Goal: Transaction & Acquisition: Purchase product/service

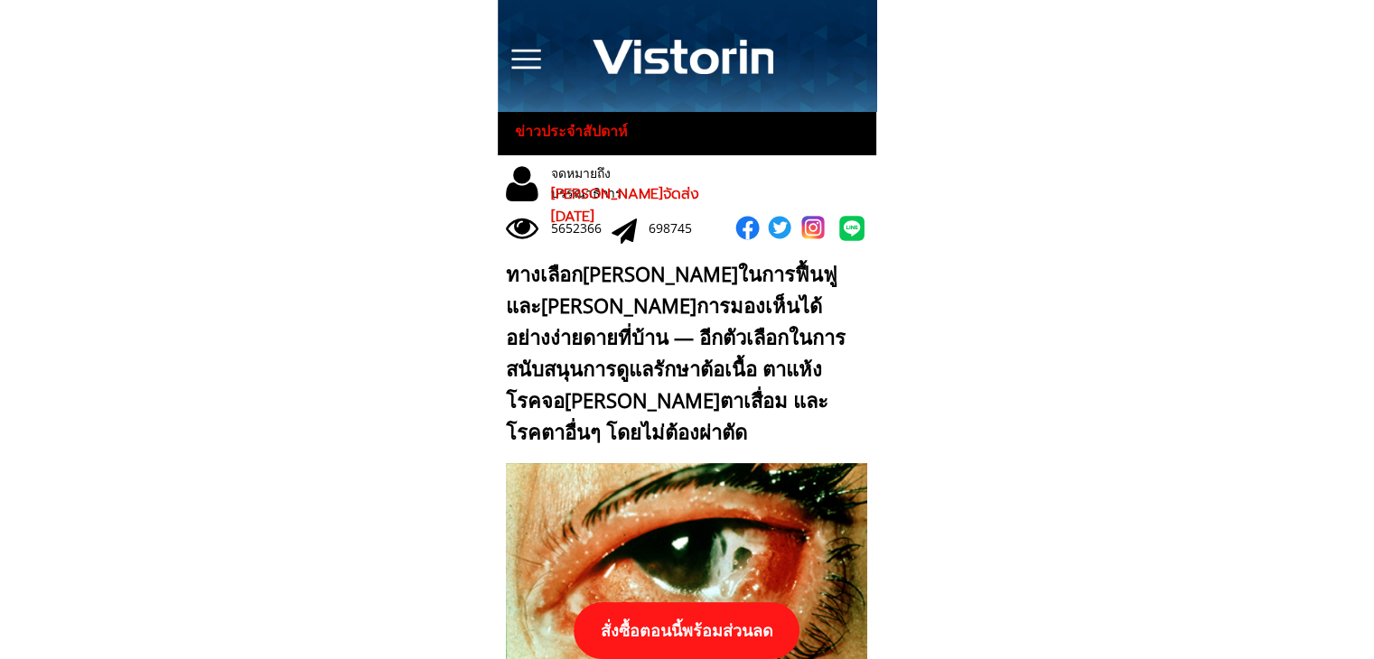
click at [715, 629] on p "สั่งซื้อตอนนี้พร้อมส่วนลด" at bounding box center [687, 631] width 248 height 62
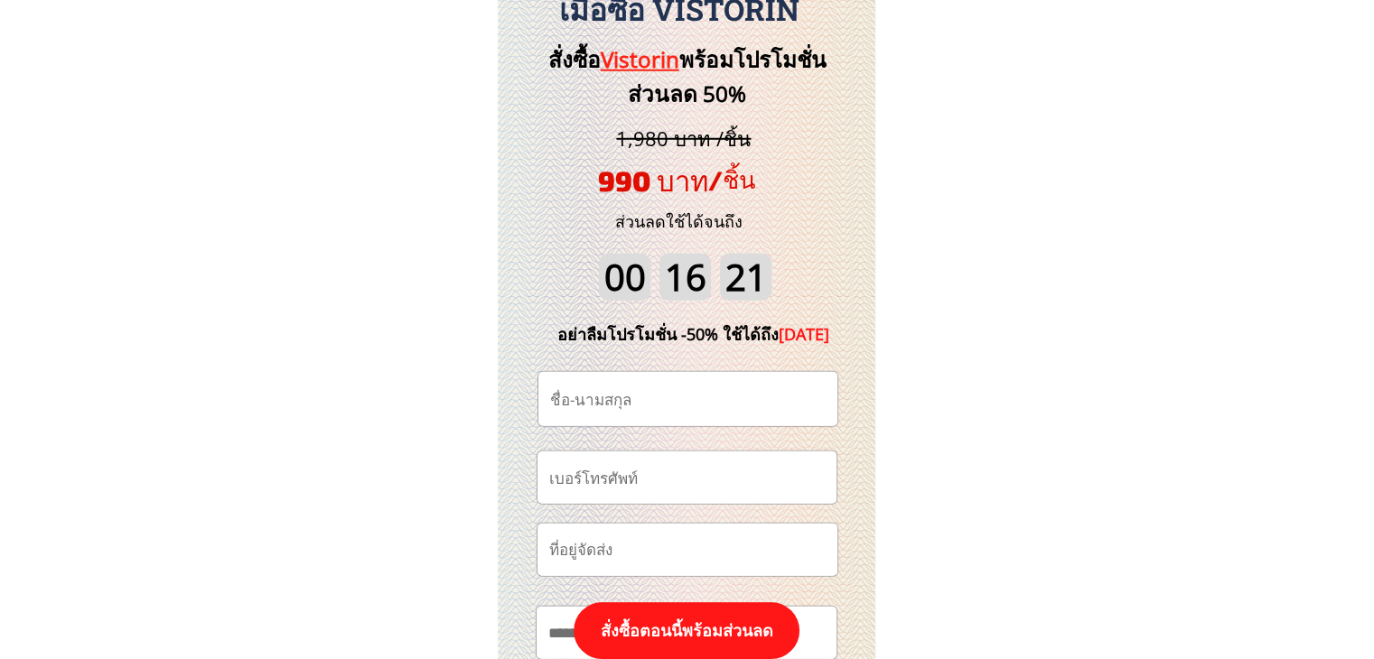
scroll to position [18850, 0]
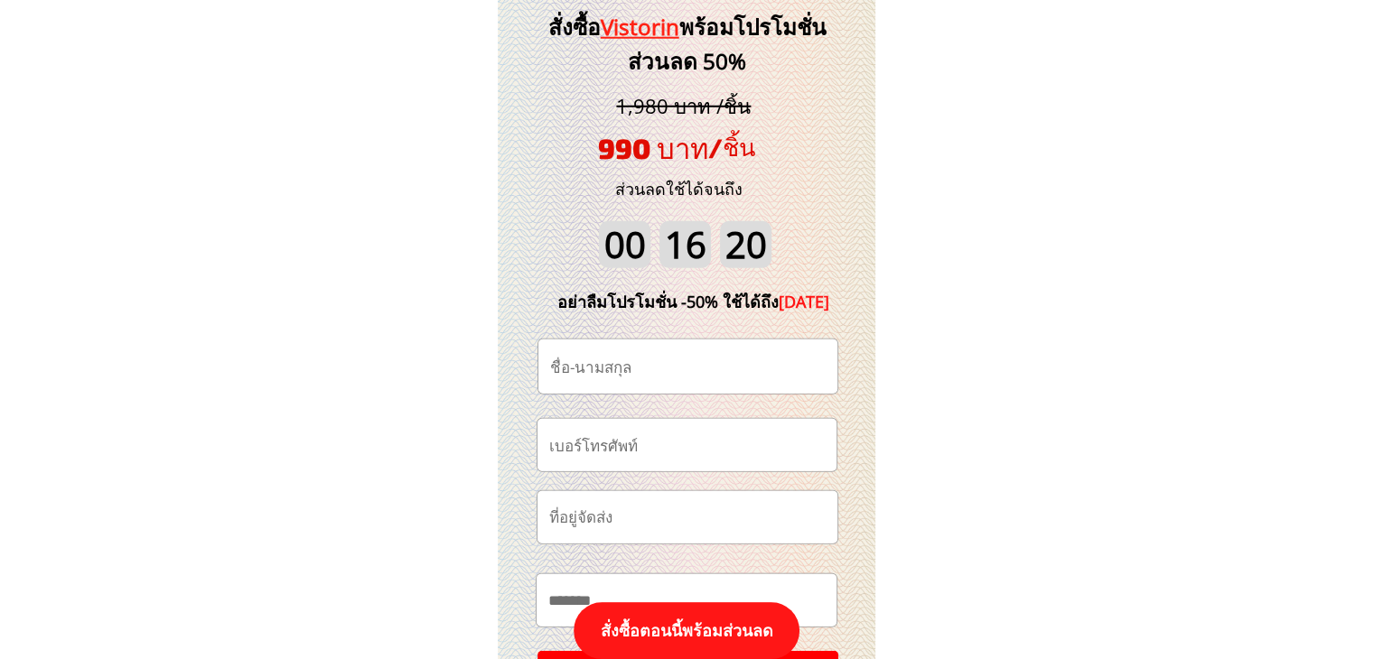
click at [726, 431] on input "tel" at bounding box center [687, 444] width 285 height 51
paste input "0828906967"
type input "0828906967"
click at [674, 378] on input "text" at bounding box center [688, 367] width 285 height 54
paste input "[PERSON_NAME]หา [PERSON_NAME]"
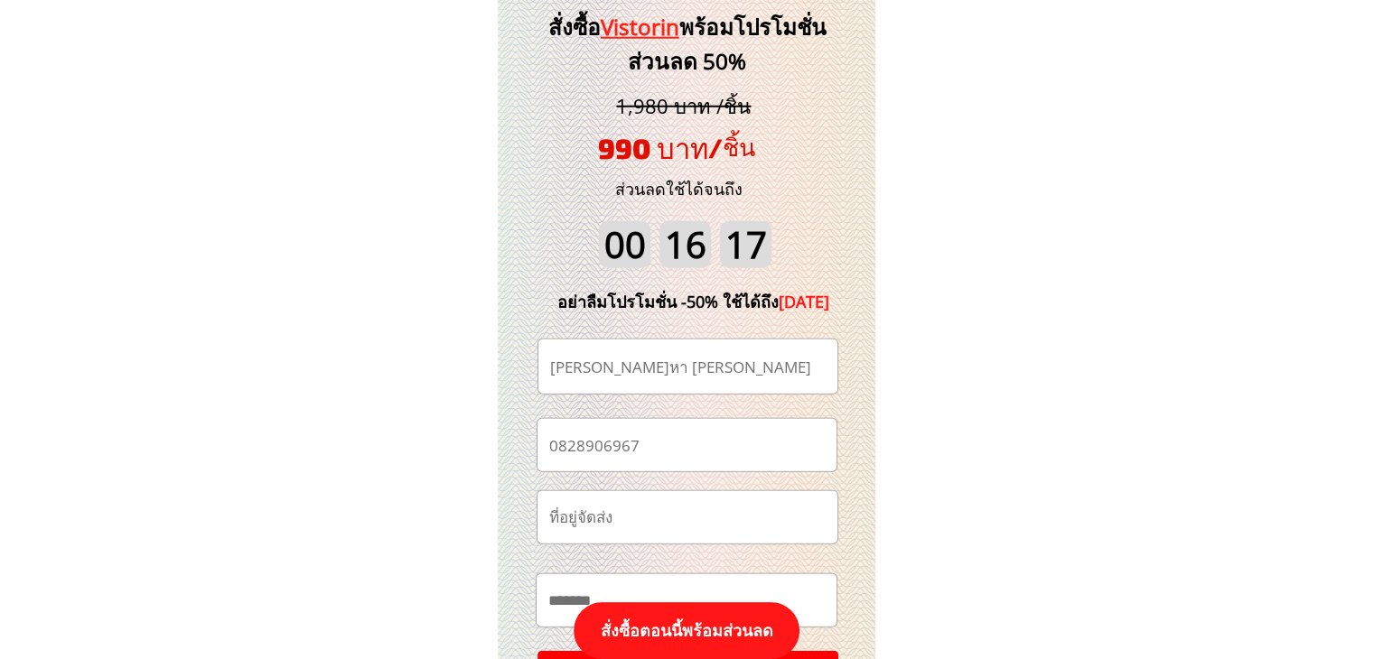
type input "[PERSON_NAME]หา [PERSON_NAME]"
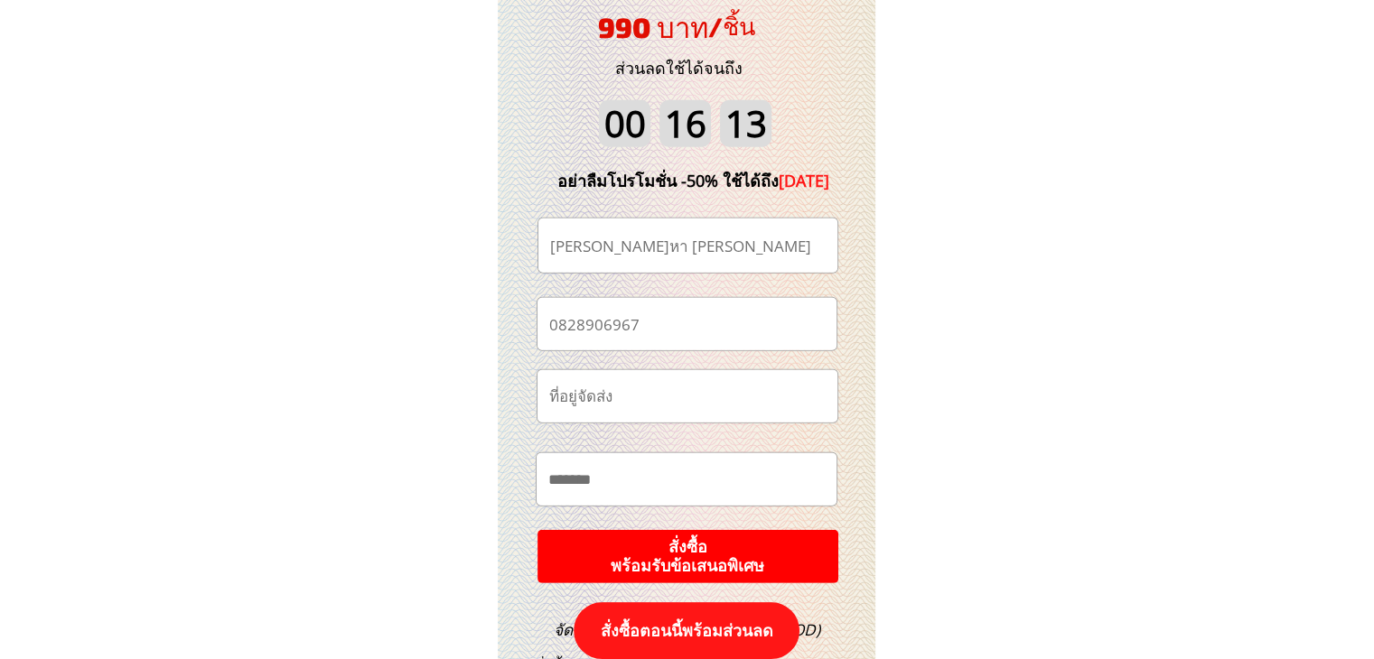
scroll to position [19121, 0]
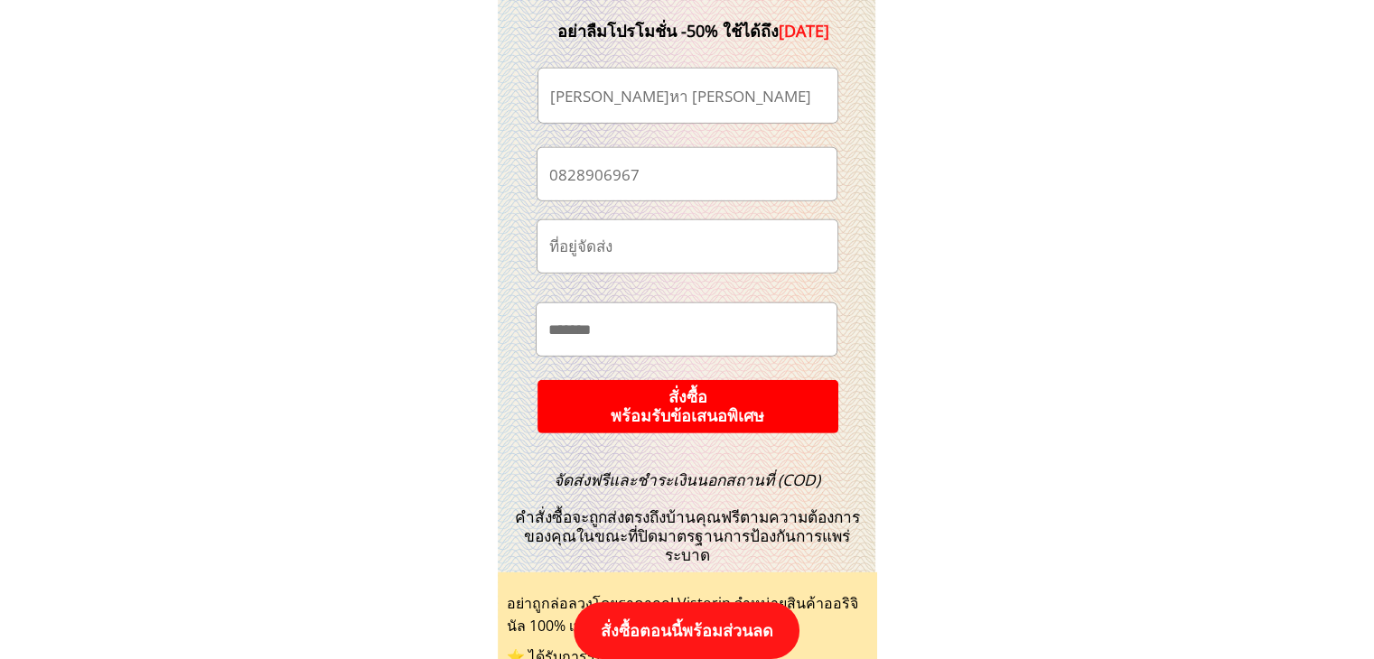
click at [779, 406] on p "สั่งซื้อ พร้อมรับข้อเสนอพิเศษ" at bounding box center [688, 407] width 332 height 59
